Goal: Information Seeking & Learning: Learn about a topic

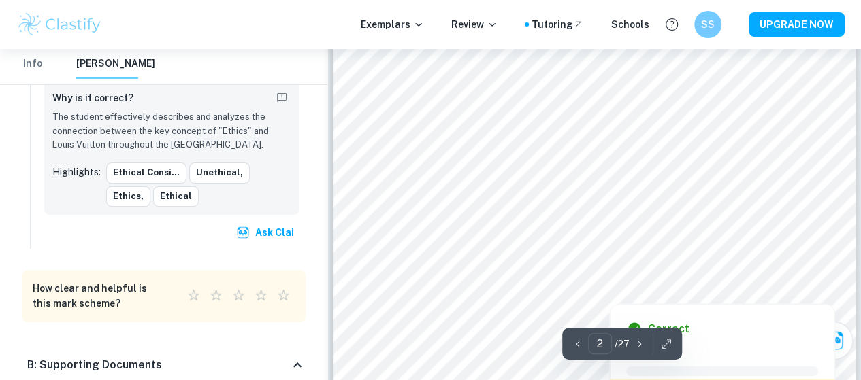
scroll to position [966, 0]
click at [472, 138] on div at bounding box center [600, 138] width 350 height 46
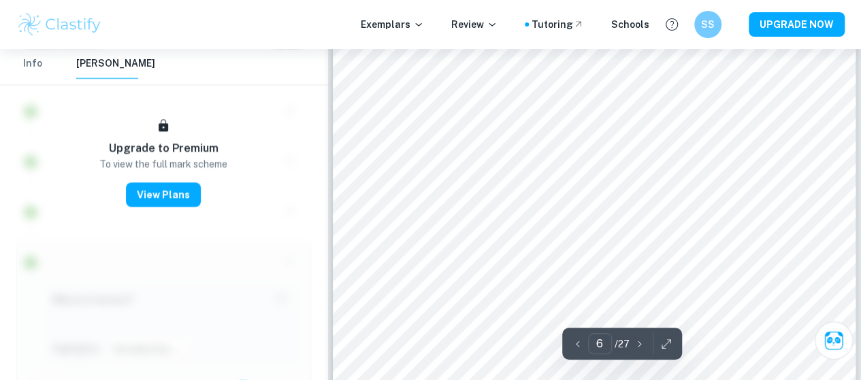
scroll to position [3670, 0]
click at [457, 174] on div at bounding box center [580, 183] width 373 height 29
click at [431, 231] on div at bounding box center [428, 248] width 68 height 276
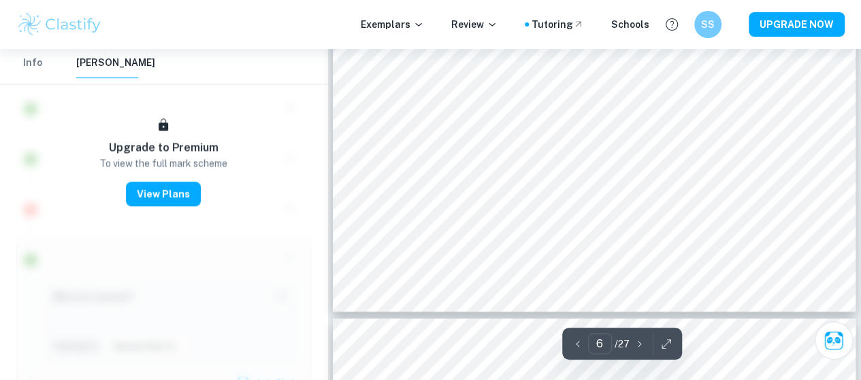
scroll to position [4010, 0]
